Goal: Communication & Community: Connect with others

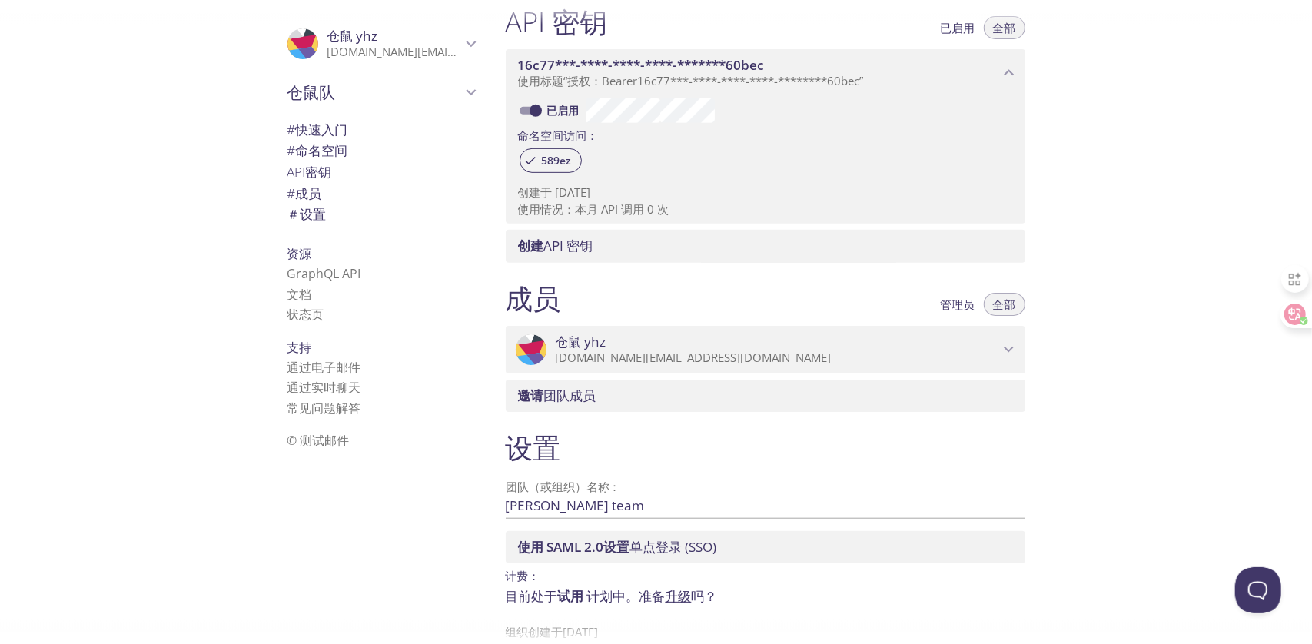
scroll to position [429, 0]
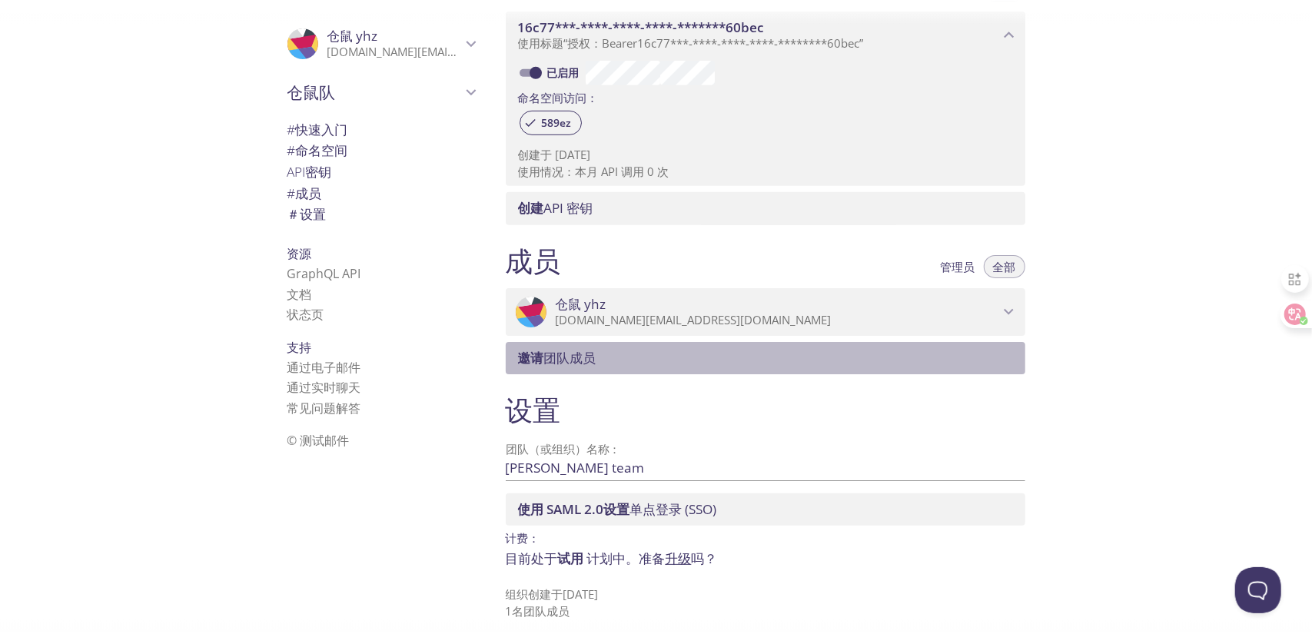
click at [815, 359] on span "邀请 团队成员" at bounding box center [768, 358] width 501 height 17
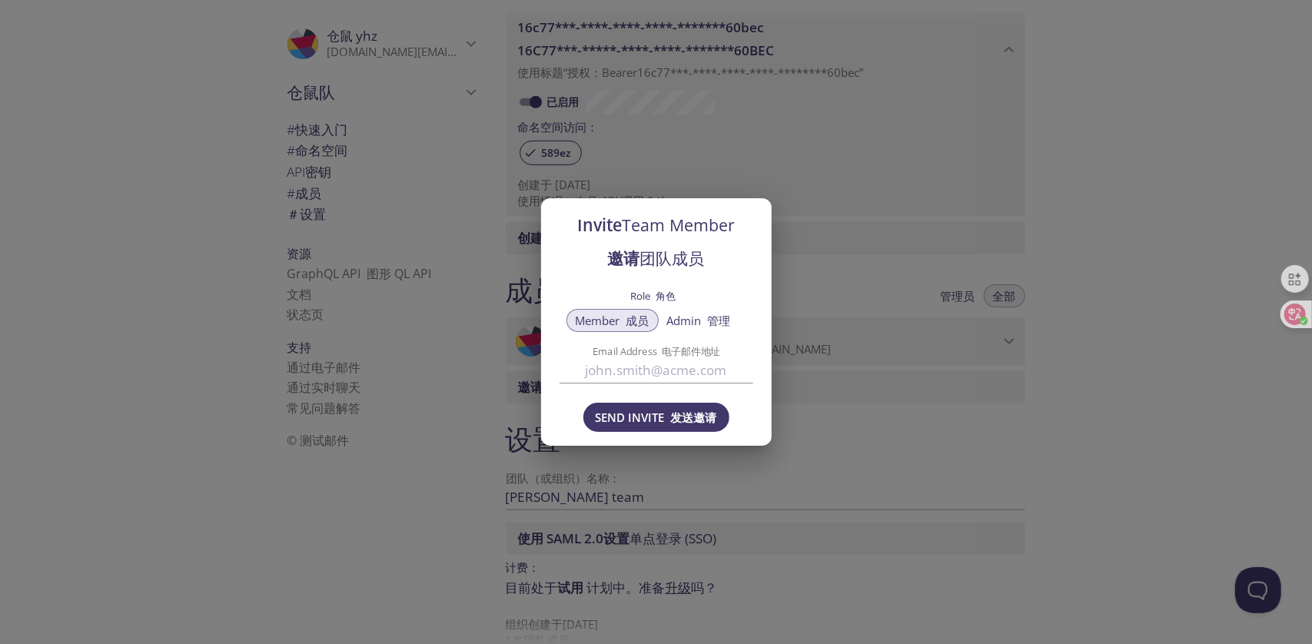
click at [710, 320] on font "管理" at bounding box center [719, 320] width 23 height 15
click at [672, 372] on input "Email Address 电子邮件地址" at bounding box center [656, 369] width 194 height 25
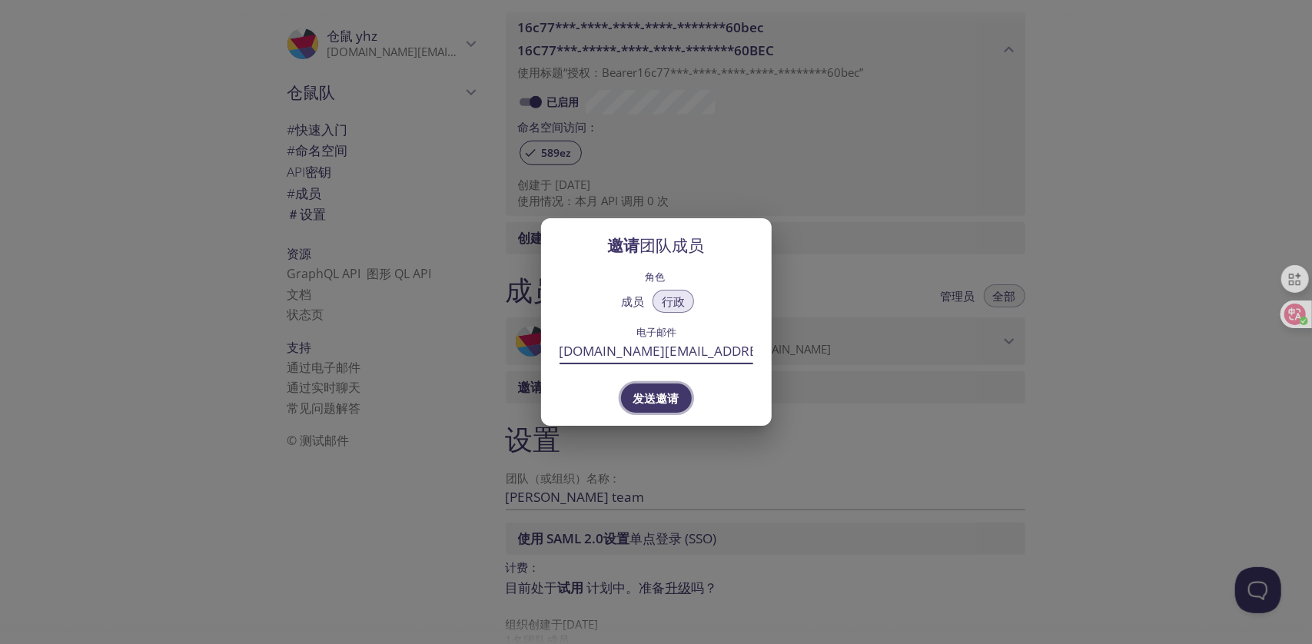
type input "yhz.self.email@gmail.com"
click at [659, 394] on font "发送邀请" at bounding box center [656, 397] width 46 height 15
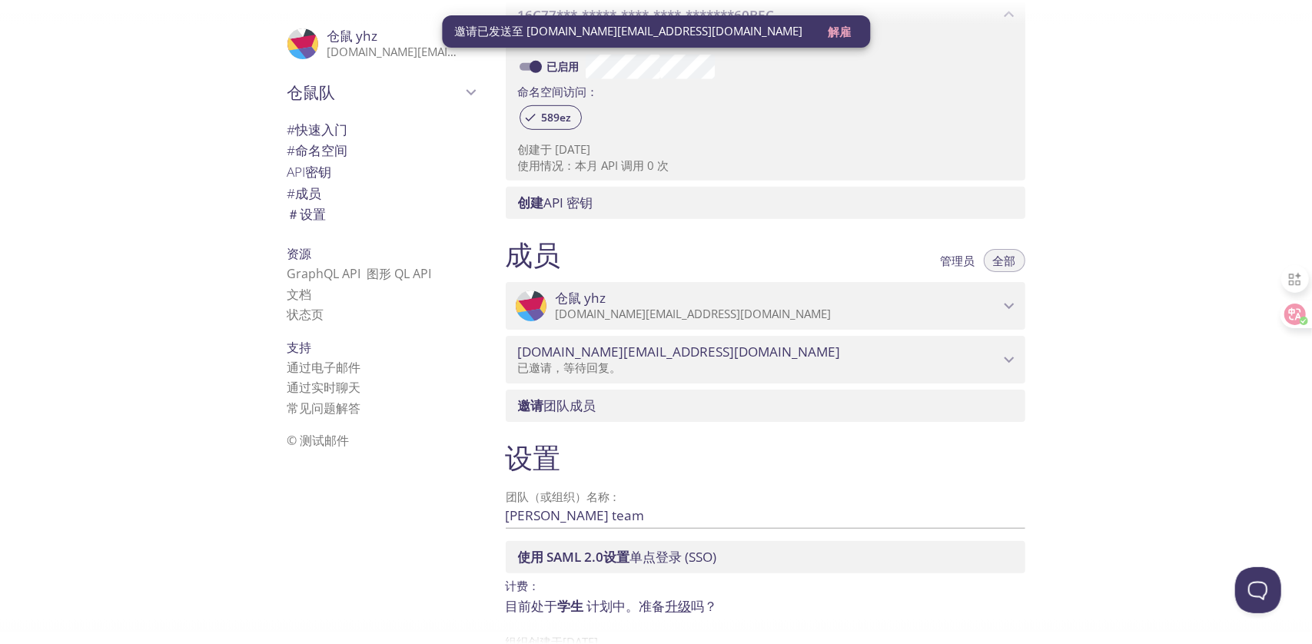
scroll to position [506, 0]
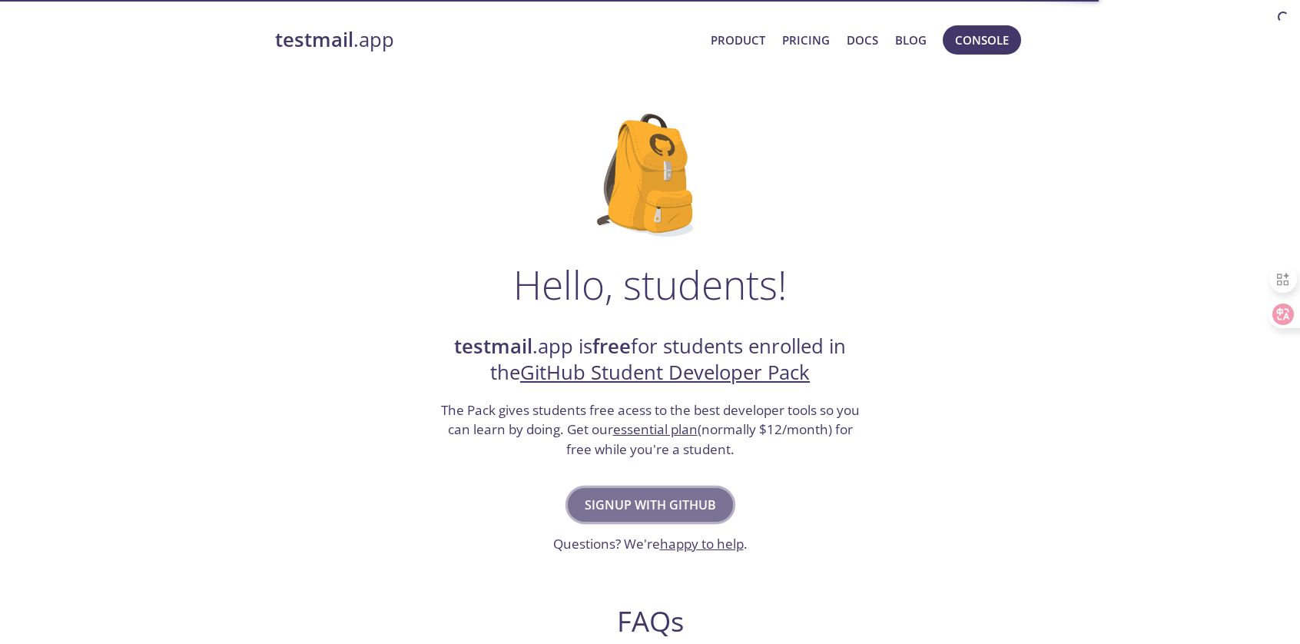
click at [660, 511] on span "Signup with GitHub" at bounding box center [650, 505] width 131 height 22
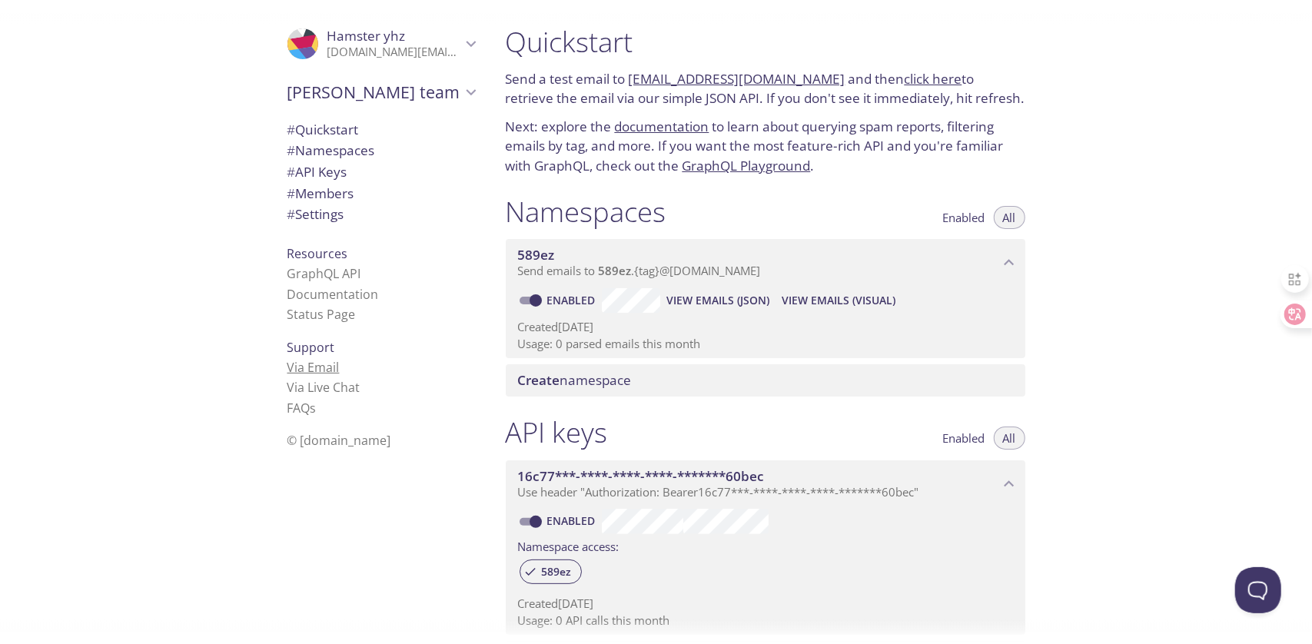
click at [310, 359] on link "Via Email" at bounding box center [313, 367] width 52 height 17
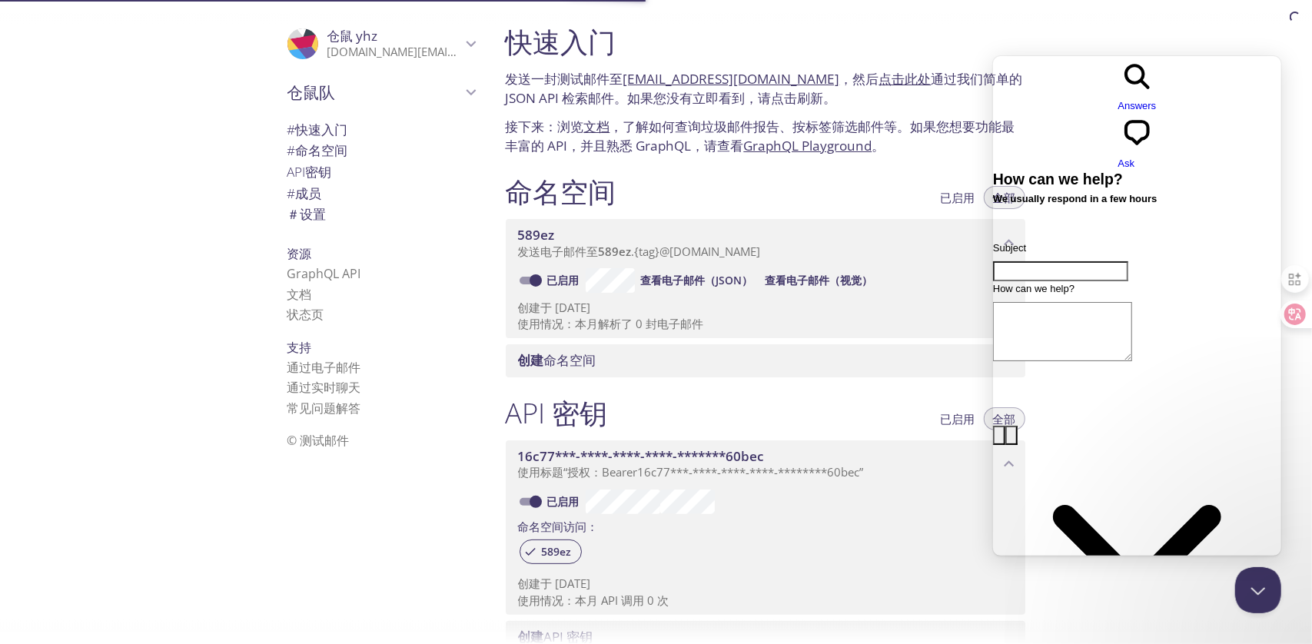
click at [1225, 28] on div "快速入门 发送一封测试邮件至 589ez.test@inbox.testmail.app ，然后 点击此处 通过我们简单的 JSON API 检索邮件。如果您…" at bounding box center [902, 322] width 819 height 644
click at [287, 297] on font "文档" at bounding box center [299, 294] width 25 height 17
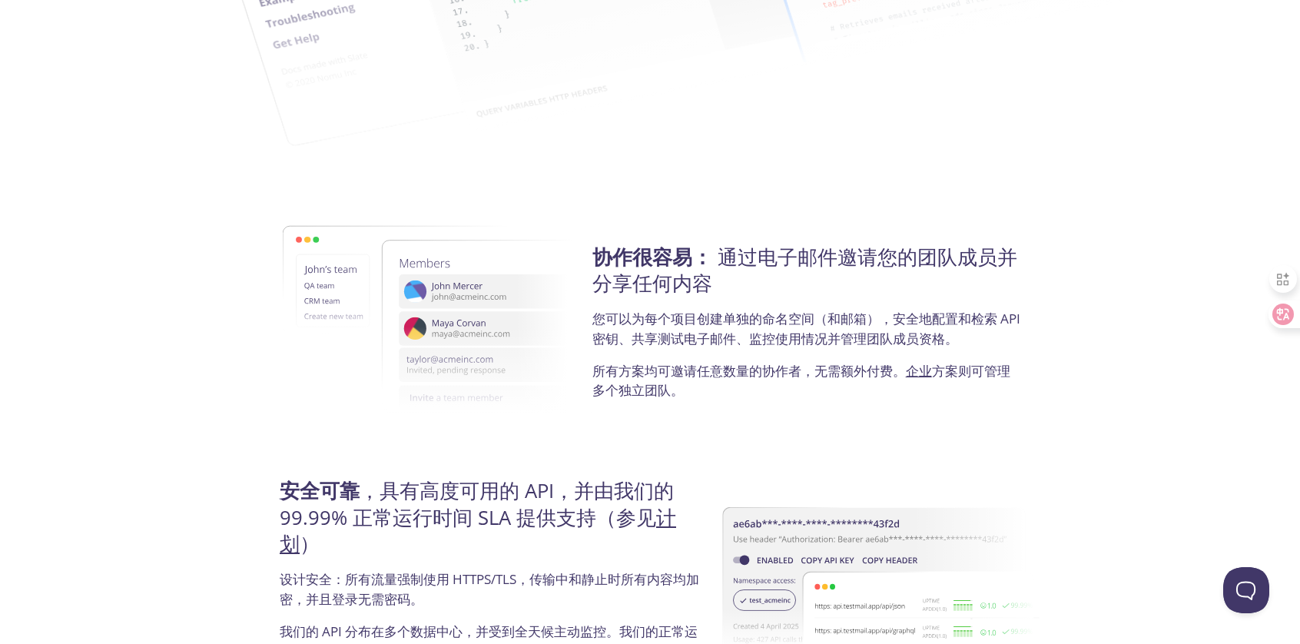
scroll to position [2824, 0]
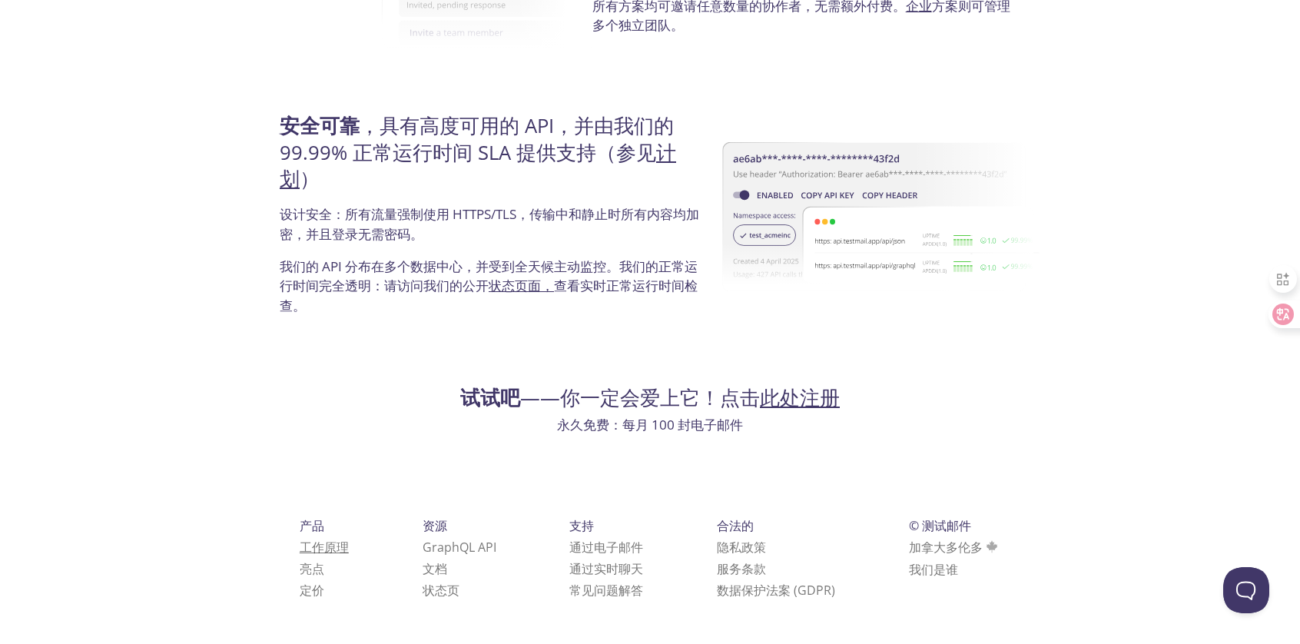
click at [316, 546] on font "工作原理" at bounding box center [324, 547] width 49 height 17
